Goal: Information Seeking & Learning: Learn about a topic

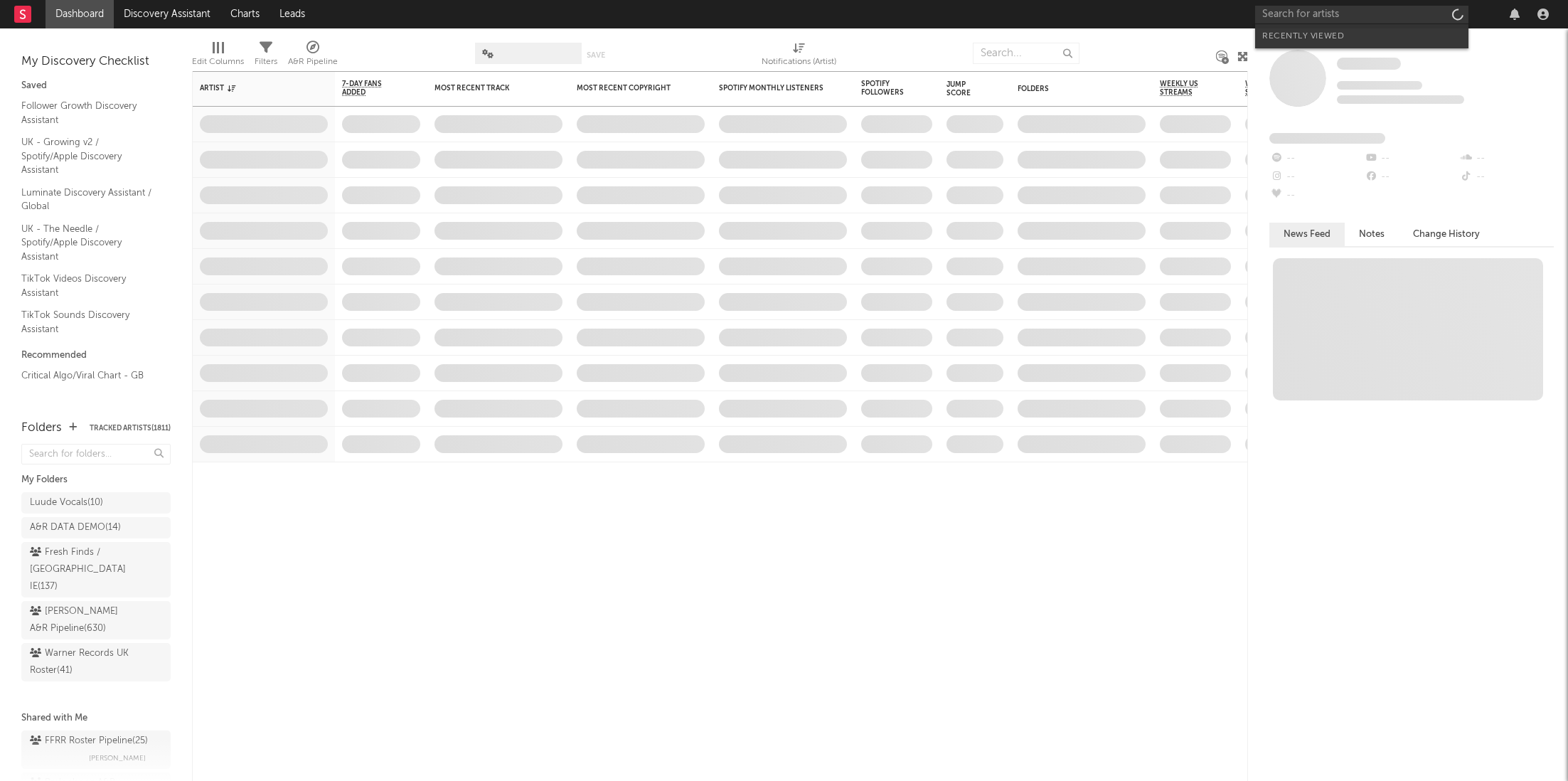
click at [1307, 12] on input "text" at bounding box center [1362, 15] width 213 height 17
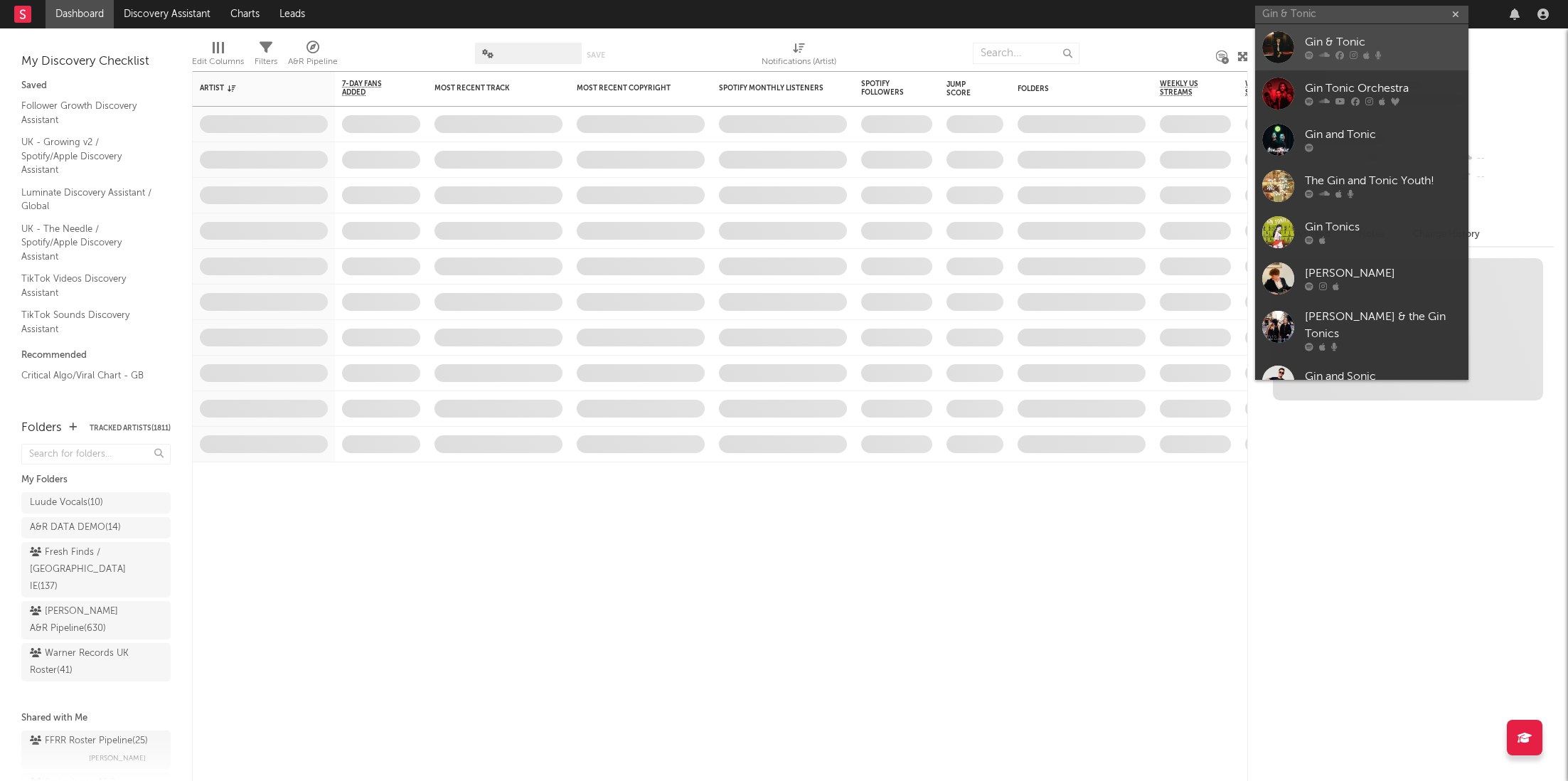
type input "Gin & Tonic"
click at [1340, 51] on icon at bounding box center [1339, 55] width 9 height 9
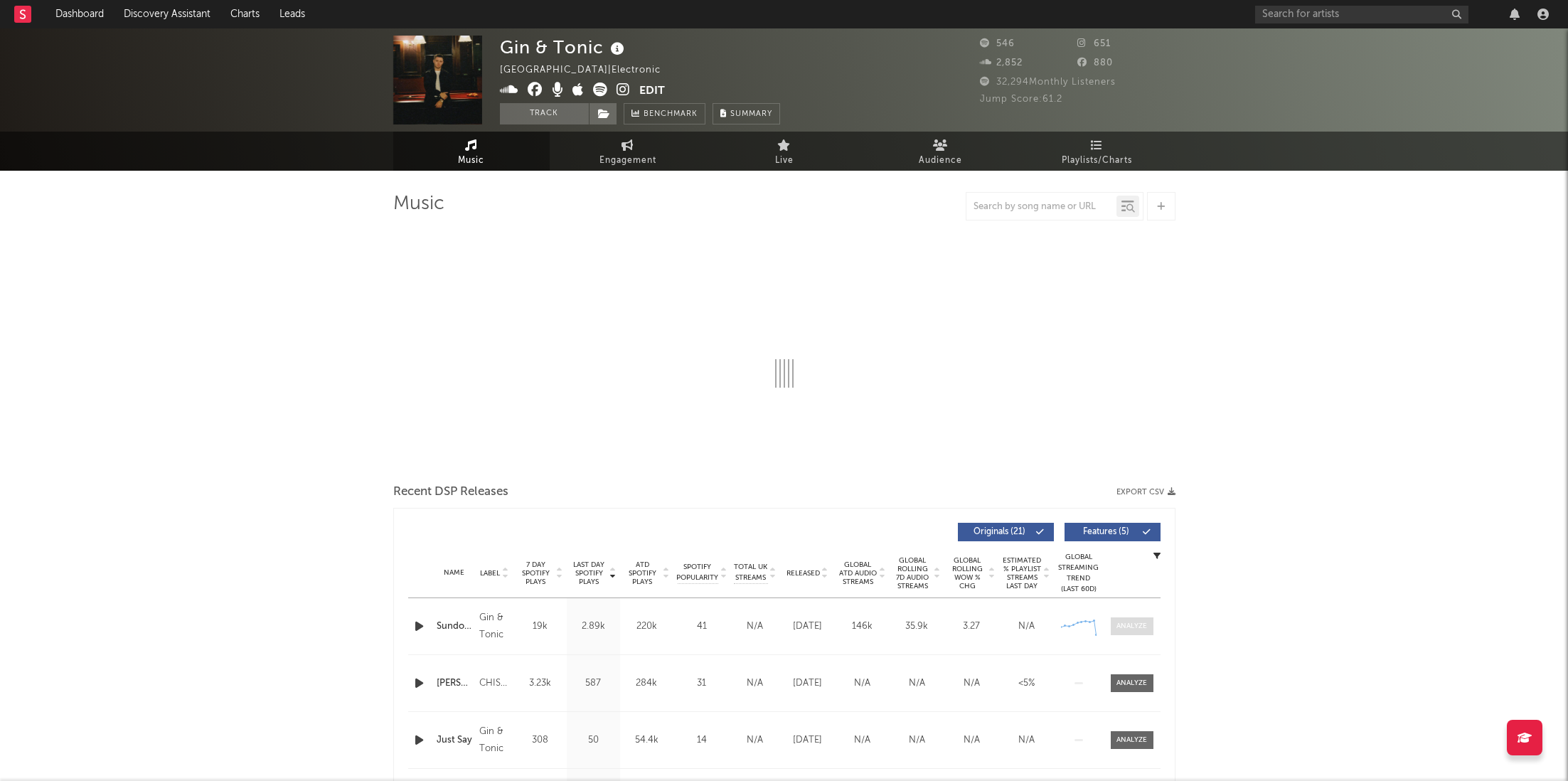
select select "1w"
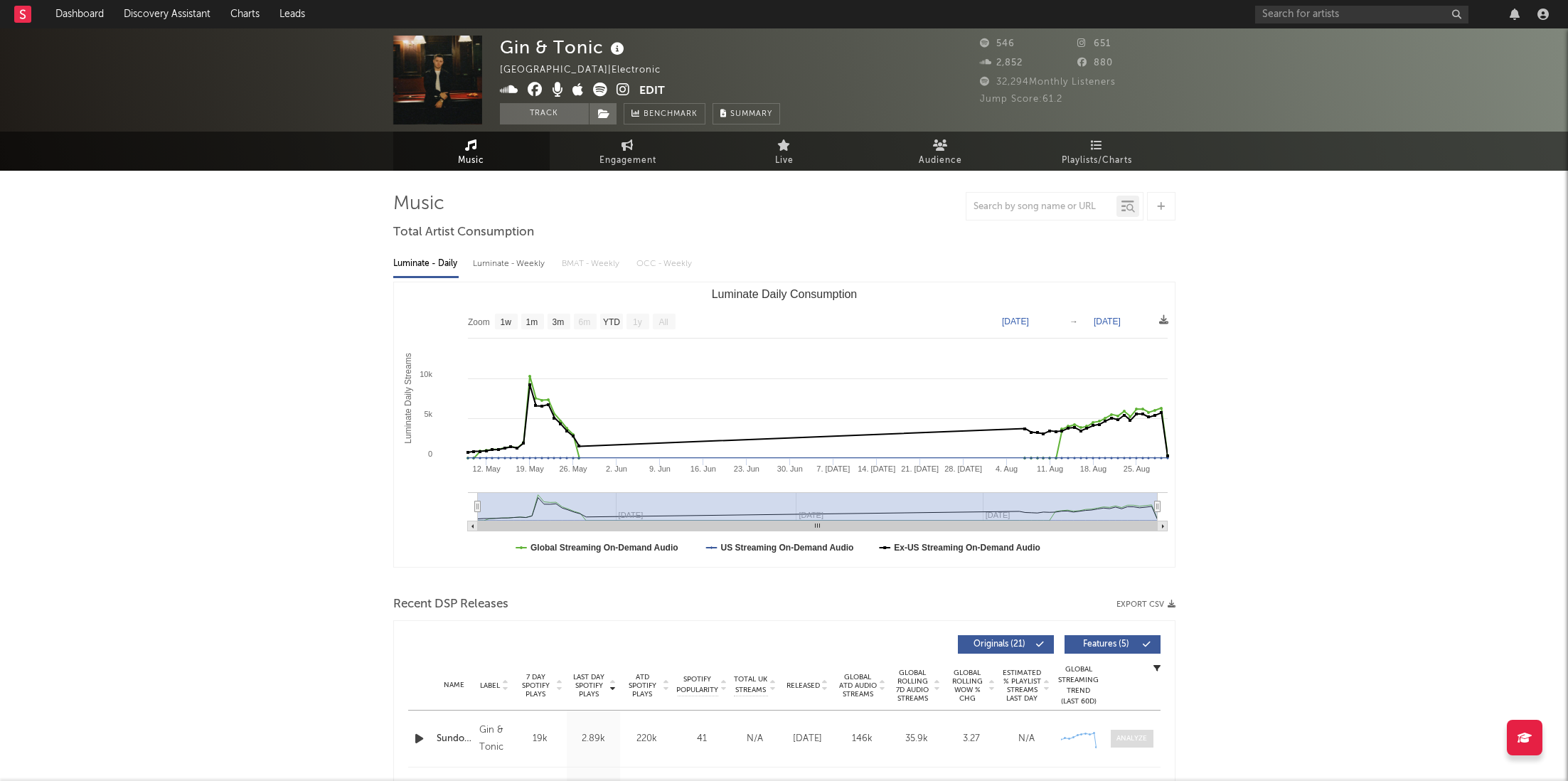
click at [1130, 628] on div "Last Day Spotify Plays Label 7 Day Spotify Plays Last Day Spotify Plays ATD Spo…" at bounding box center [784, 644] width 753 height 33
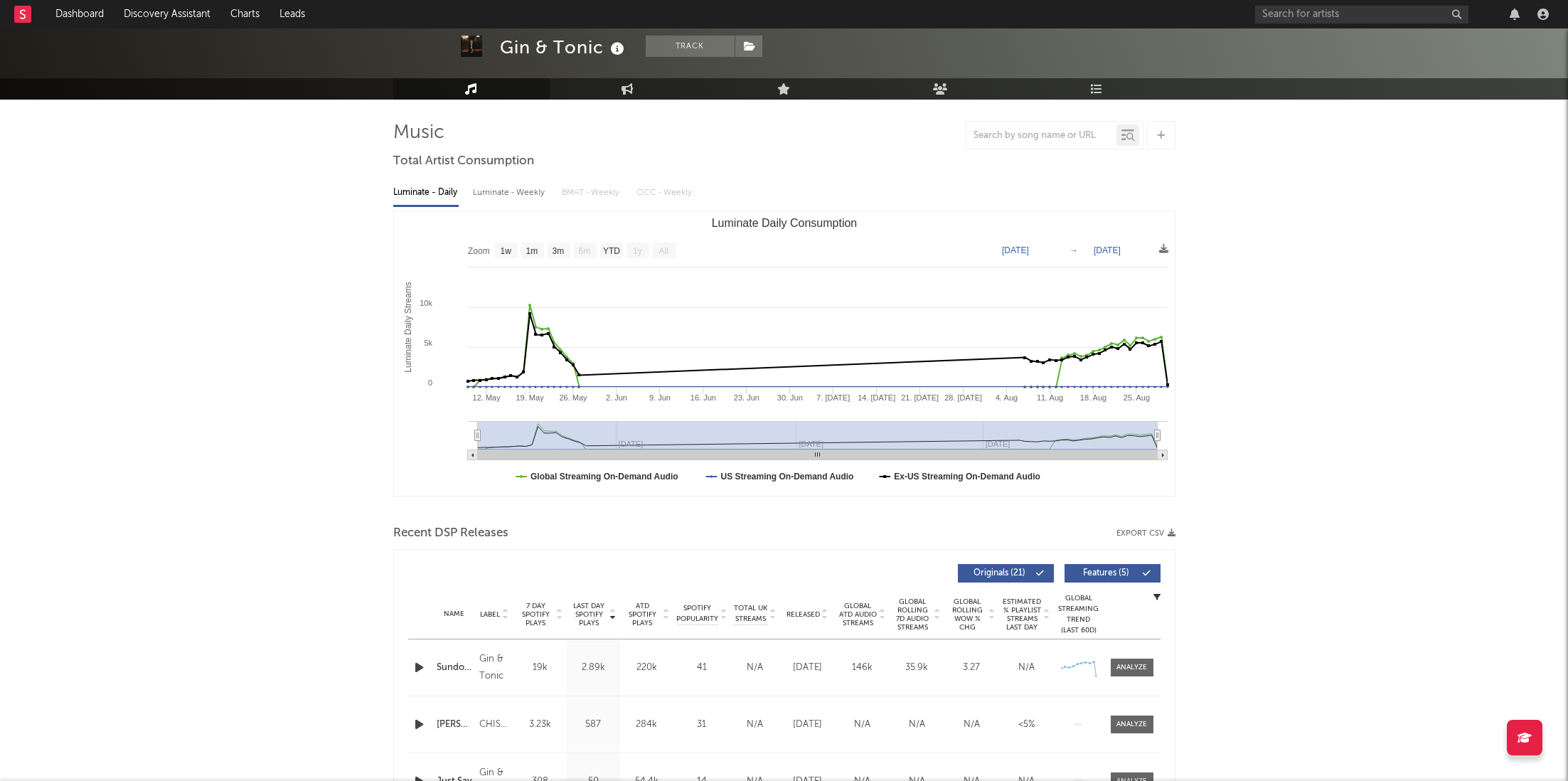
scroll to position [76, 0]
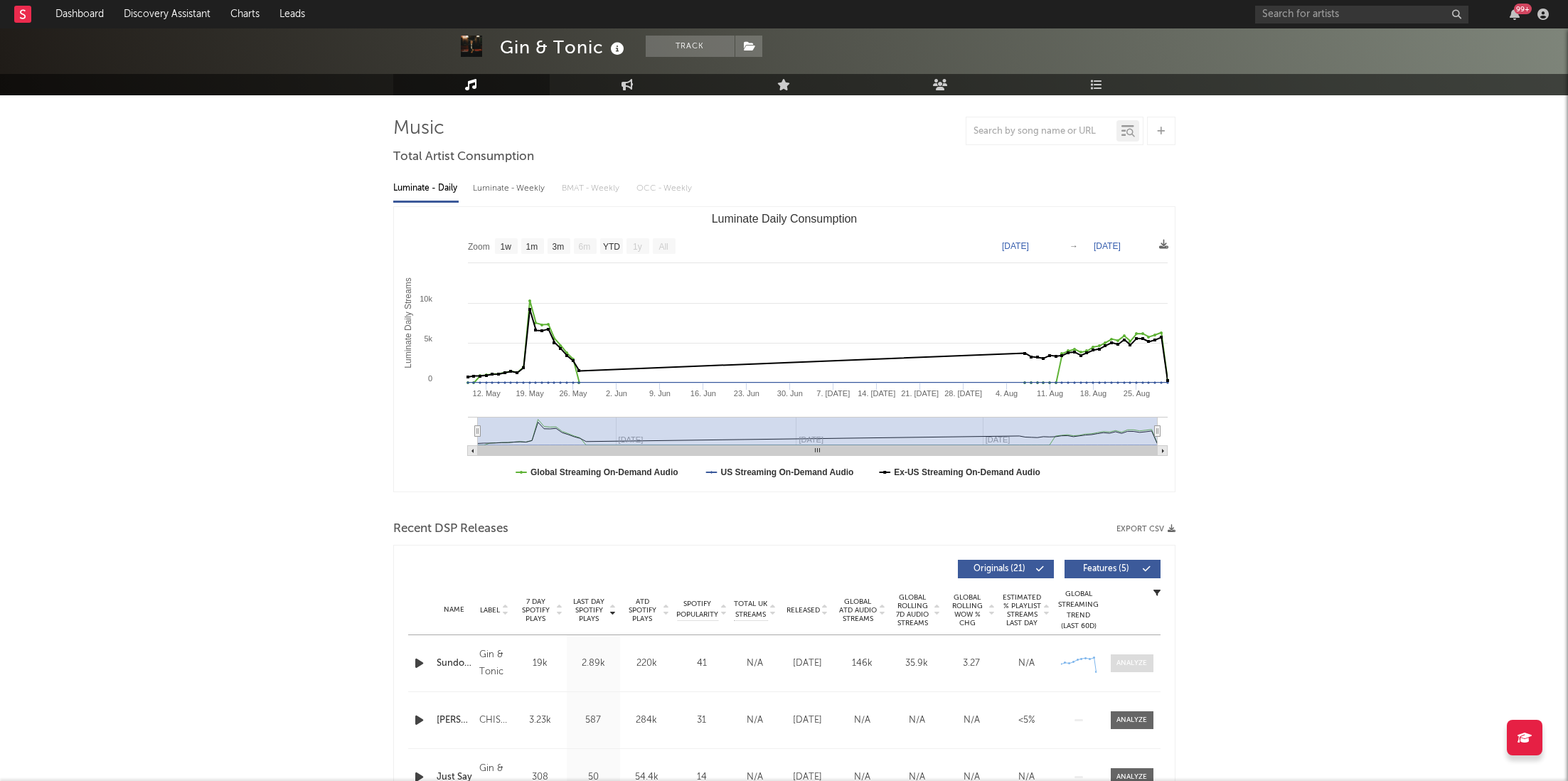
click at [1127, 660] on div at bounding box center [1132, 663] width 31 height 11
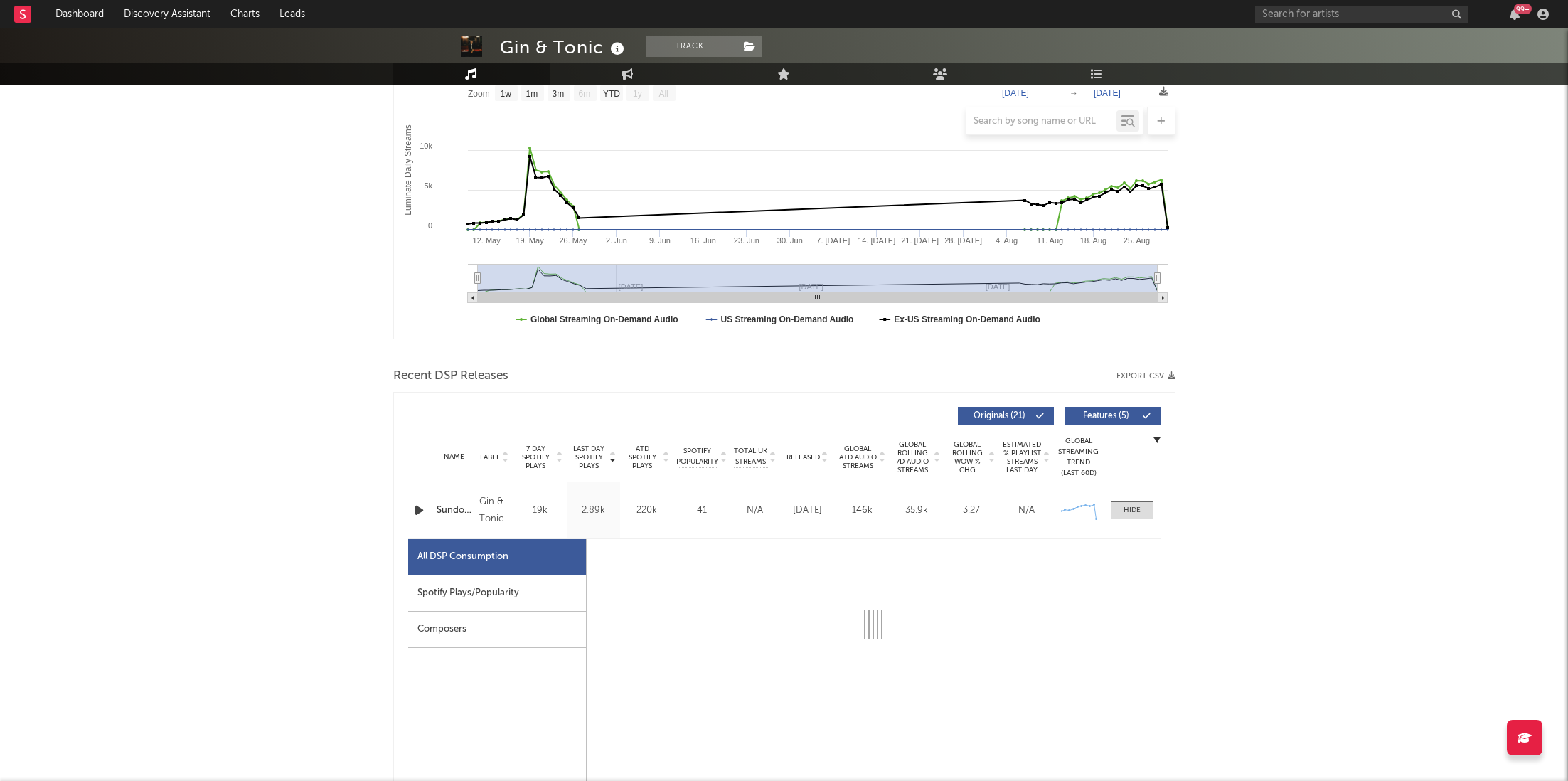
select select "1w"
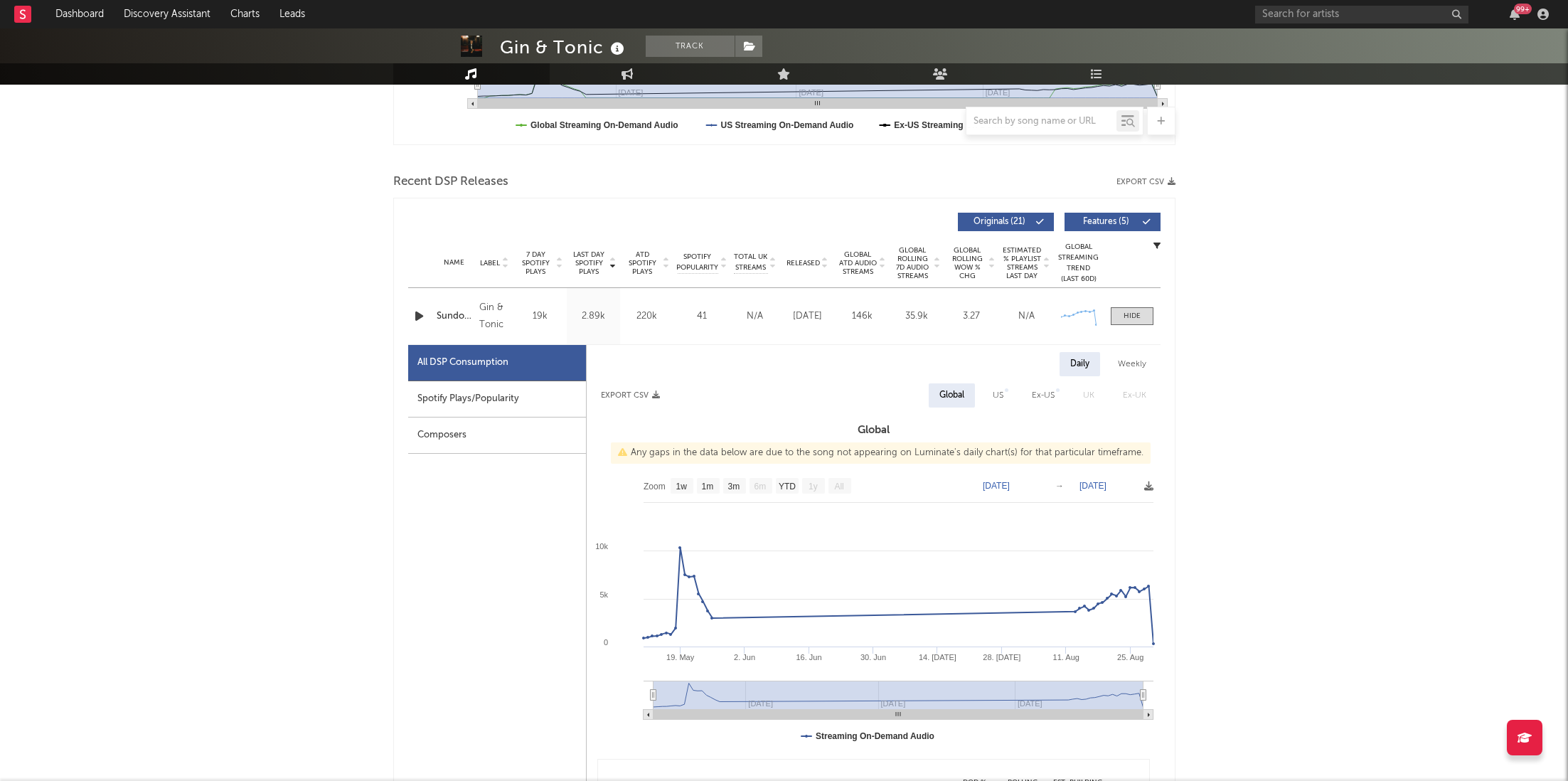
scroll to position [470, 0]
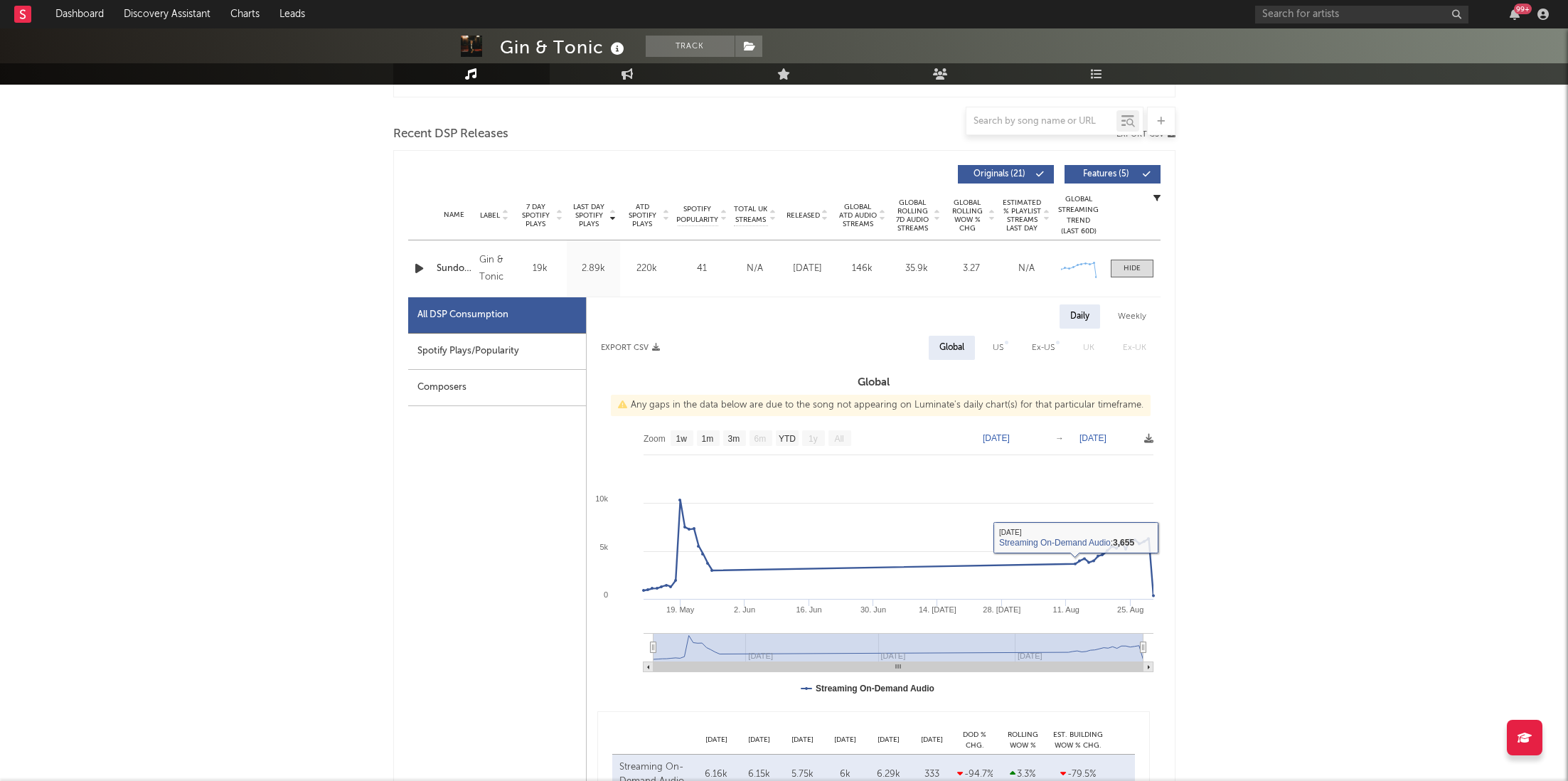
click at [450, 355] on div "Spotify Plays/Popularity" at bounding box center [497, 351] width 178 height 36
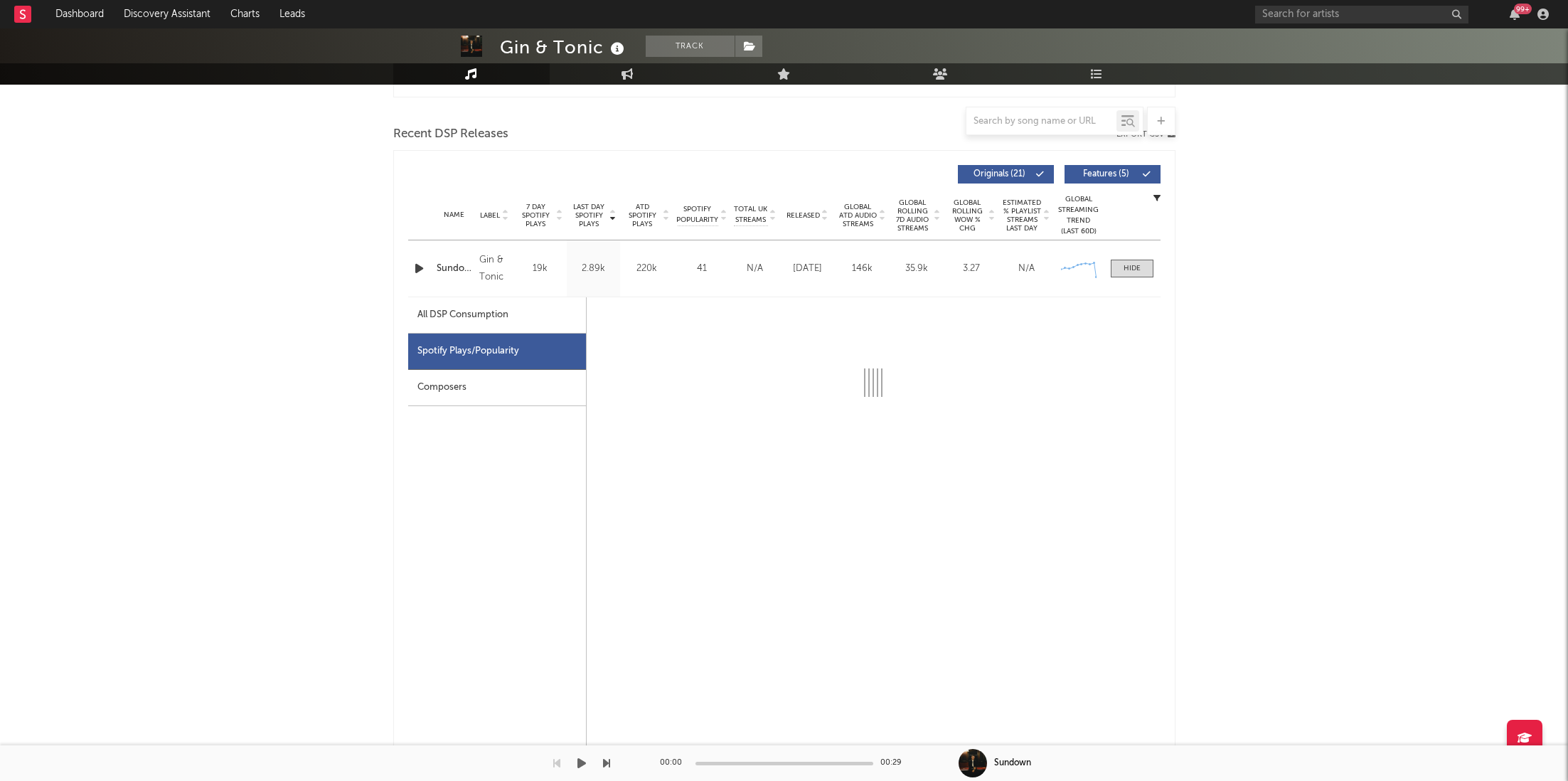
select select "6m"
select select "1w"
